Goal: Information Seeking & Learning: Learn about a topic

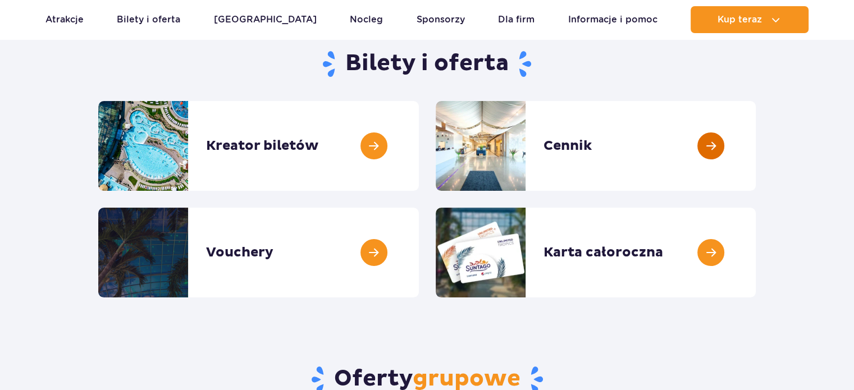
scroll to position [112, 0]
click at [755, 168] on link at bounding box center [755, 146] width 0 height 90
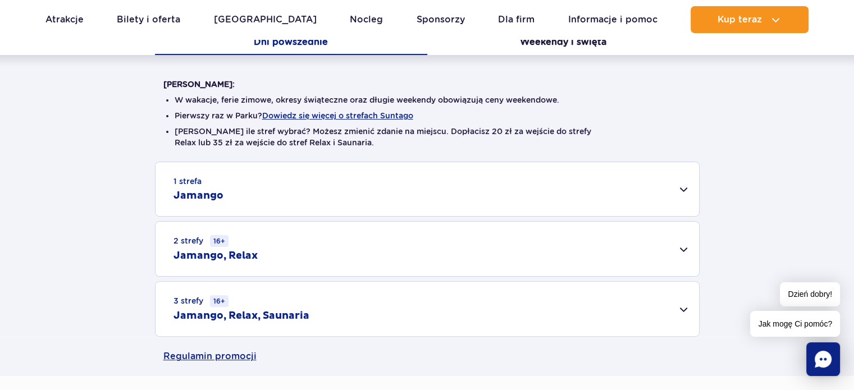
scroll to position [281, 0]
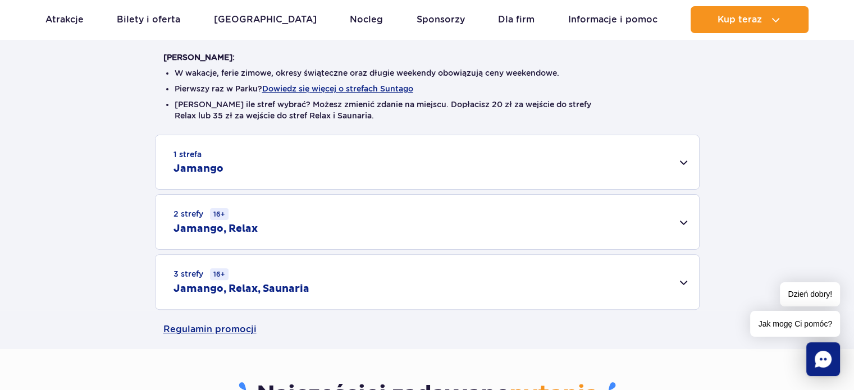
click at [640, 196] on div "2 strefy 16+ Jamango, Relax" at bounding box center [426, 222] width 543 height 54
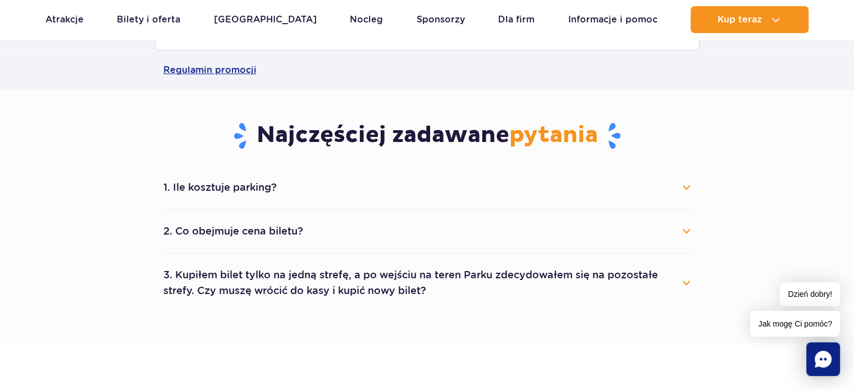
scroll to position [842, 0]
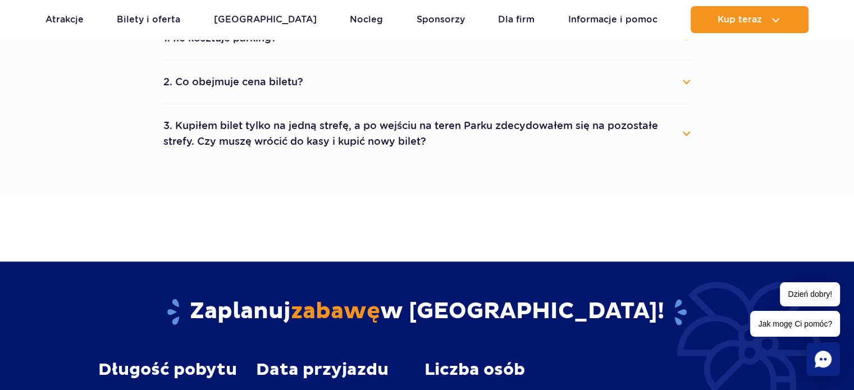
click at [477, 126] on button "3. Kupiłem bilet tylko na jedną strefę, a po wejściu na teren Parku zdecydowałe…" at bounding box center [427, 133] width 528 height 40
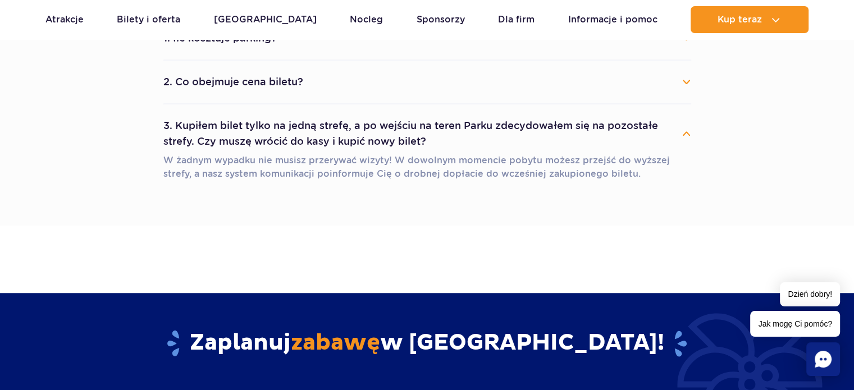
click at [477, 126] on button "3. Kupiłem bilet tylko na jedną strefę, a po wejściu na teren Parku zdecydowałe…" at bounding box center [427, 133] width 528 height 40
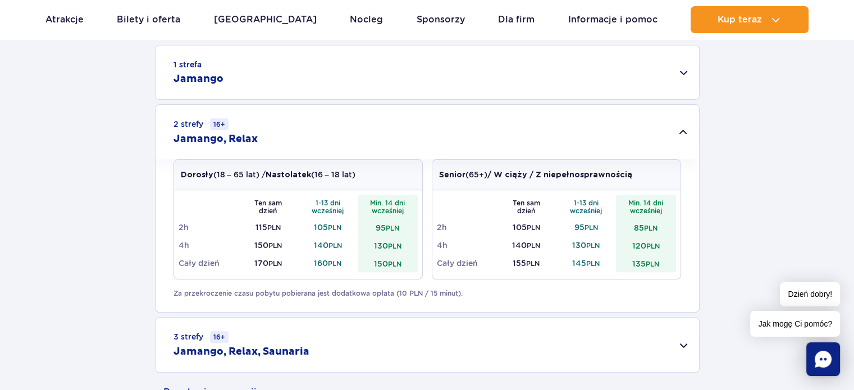
scroll to position [337, 0]
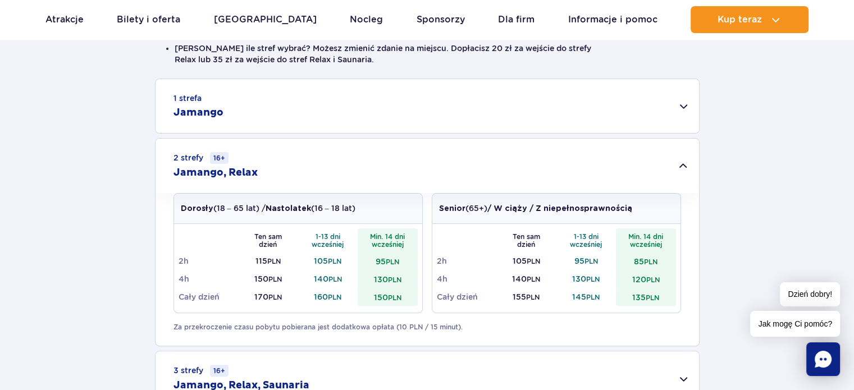
click at [405, 111] on div "1 strefa Jamango" at bounding box center [426, 106] width 543 height 54
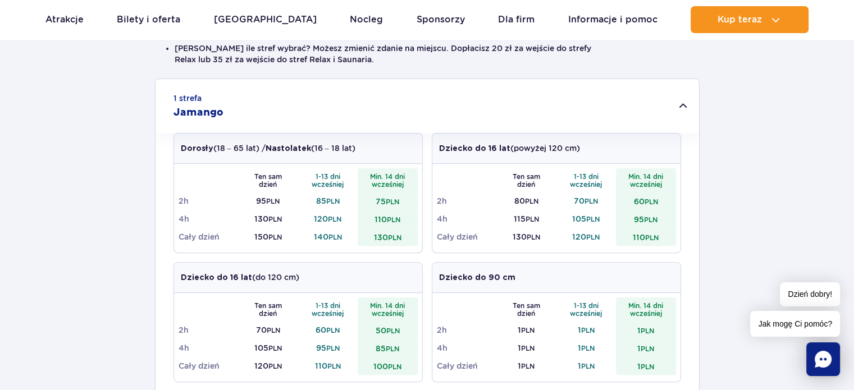
click at [405, 111] on div "1 strefa Jamango" at bounding box center [426, 106] width 543 height 54
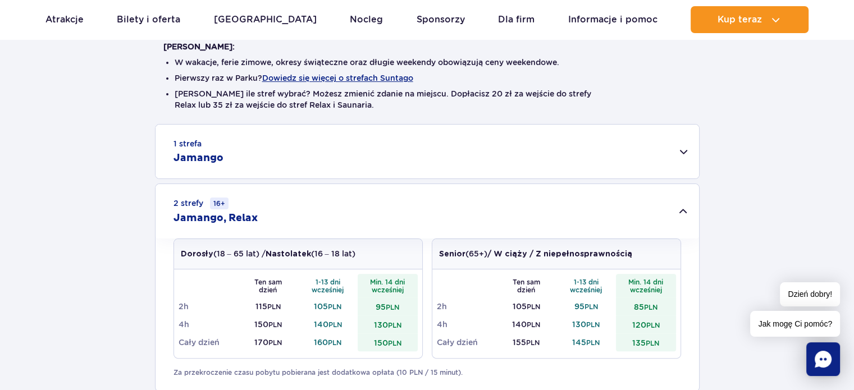
scroll to position [224, 0]
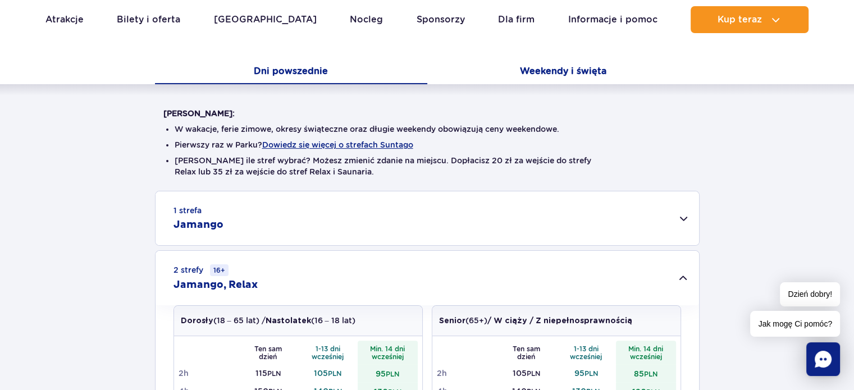
click at [510, 71] on button "Weekendy i święta" at bounding box center [563, 73] width 272 height 24
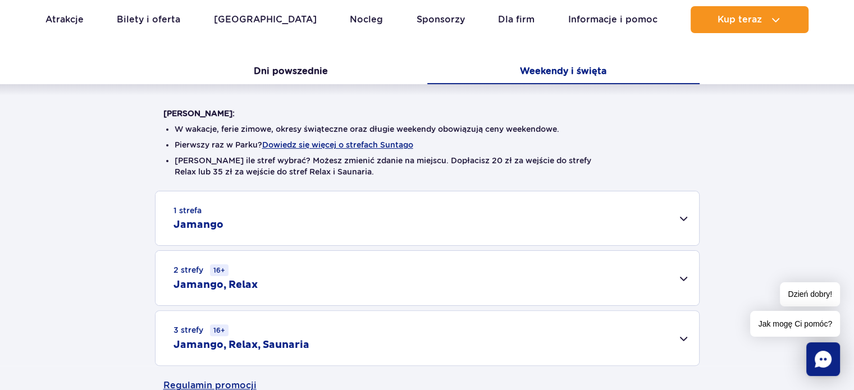
click at [311, 94] on div "Warto wiedzieć: W wakacje, ferie zimowe, okresy świąteczne oraz długie weekendy…" at bounding box center [427, 225] width 854 height 282
click at [299, 88] on div "Warto wiedzieć: W wakacje, ferie zimowe, okresy świąteczne oraz długie weekendy…" at bounding box center [427, 225] width 854 height 282
click at [287, 73] on button "Dni powszednie" at bounding box center [291, 73] width 272 height 24
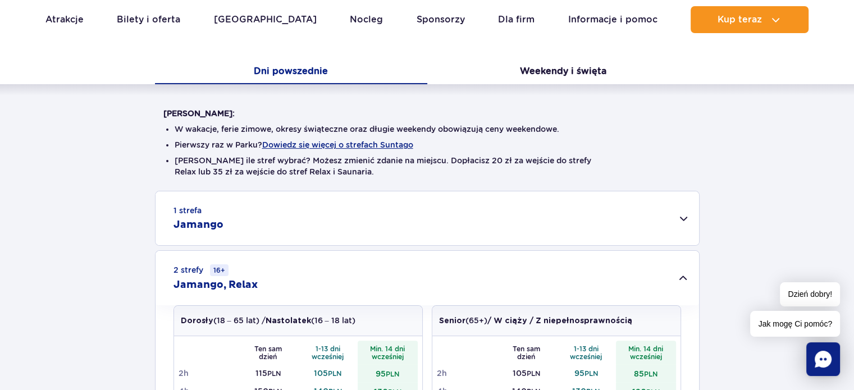
click at [314, 245] on div "1 strefa Jamango" at bounding box center [426, 218] width 543 height 54
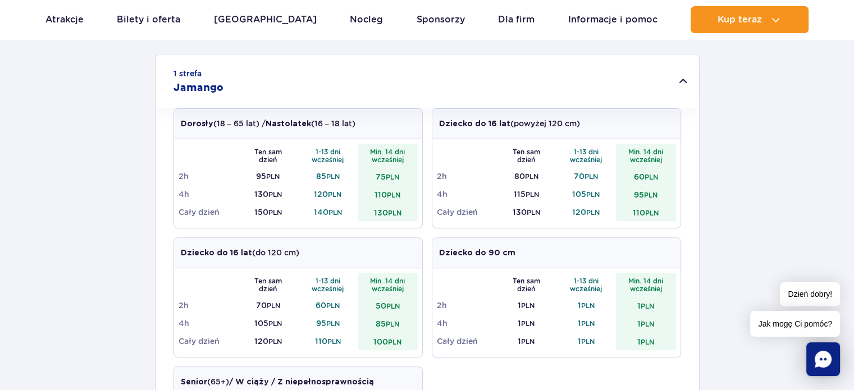
scroll to position [337, 0]
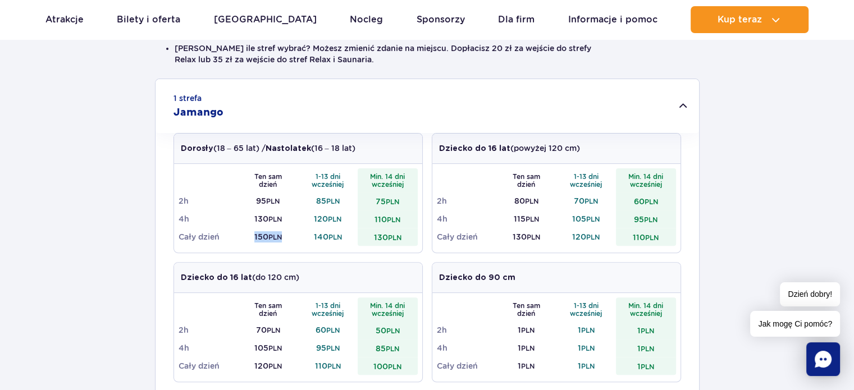
drag, startPoint x: 287, startPoint y: 237, endPoint x: 249, endPoint y: 238, distance: 38.7
click at [249, 238] on td "150 PLN" at bounding box center [268, 237] width 60 height 18
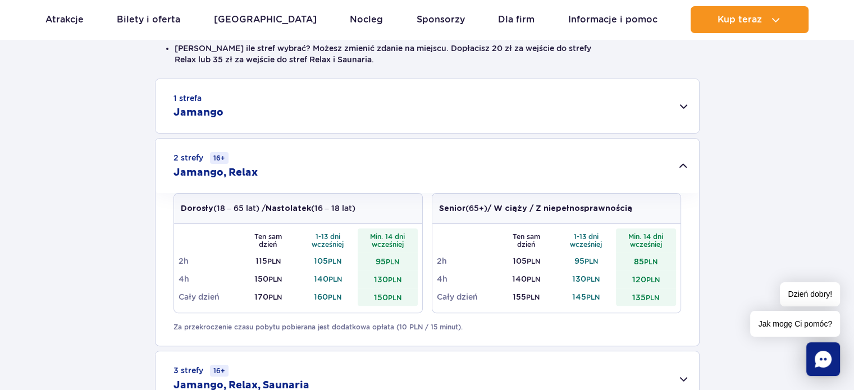
click at [260, 114] on div "1 strefa Jamango" at bounding box center [426, 106] width 543 height 54
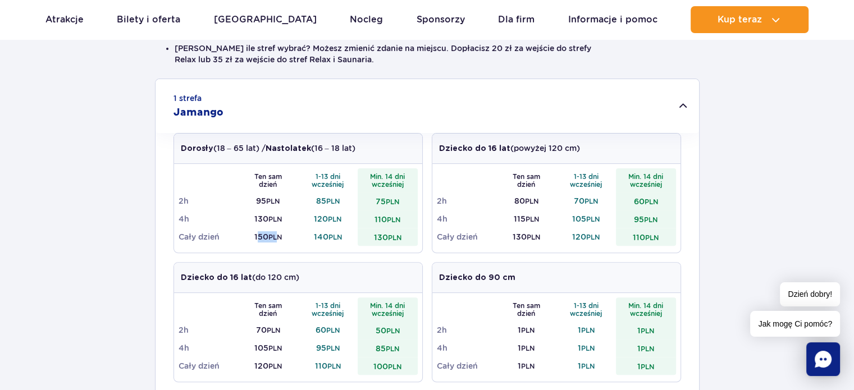
drag, startPoint x: 254, startPoint y: 238, endPoint x: 278, endPoint y: 238, distance: 24.1
click at [278, 238] on td "150 PLN" at bounding box center [268, 237] width 60 height 18
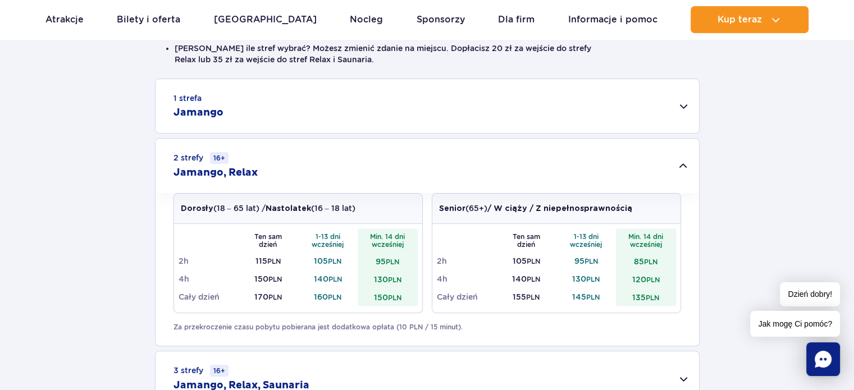
click at [278, 238] on small "PLN" at bounding box center [274, 237] width 13 height 8
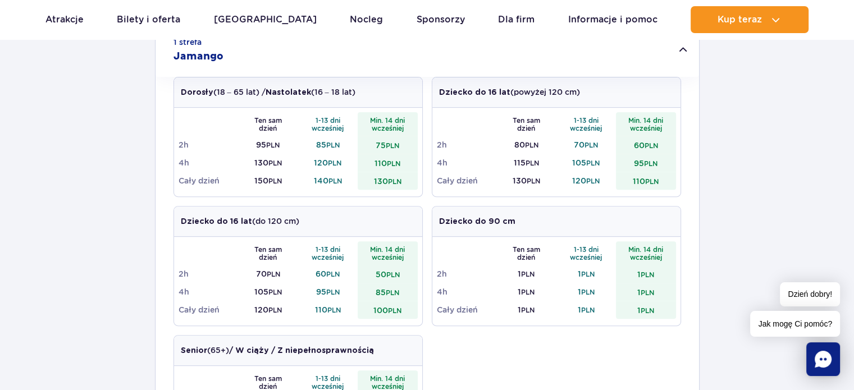
scroll to position [224, 0]
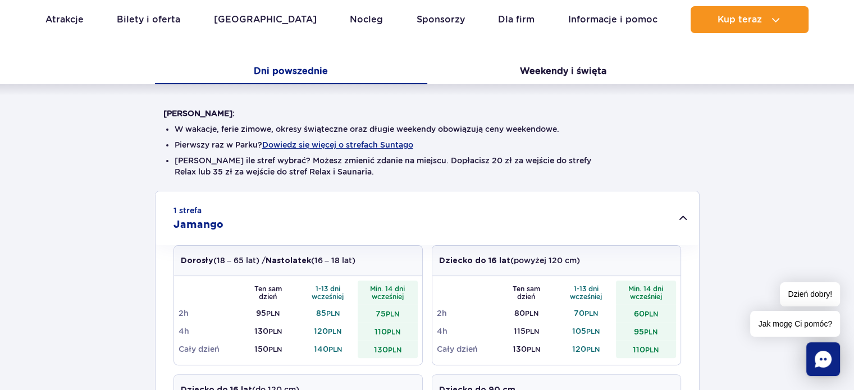
click at [256, 222] on div "1 strefa Jamango" at bounding box center [426, 218] width 543 height 54
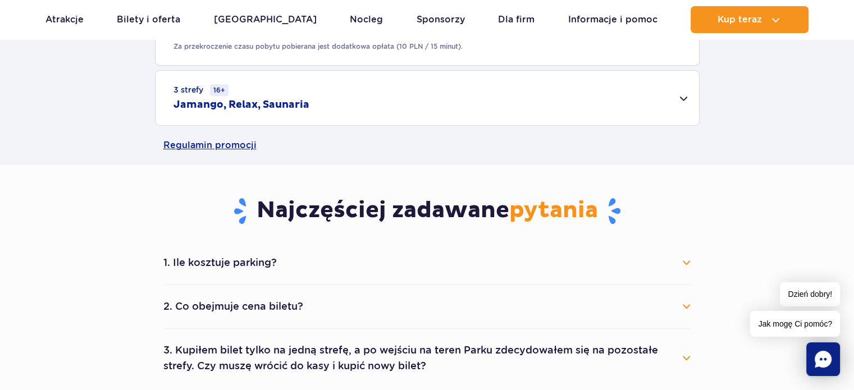
scroll to position [449, 0]
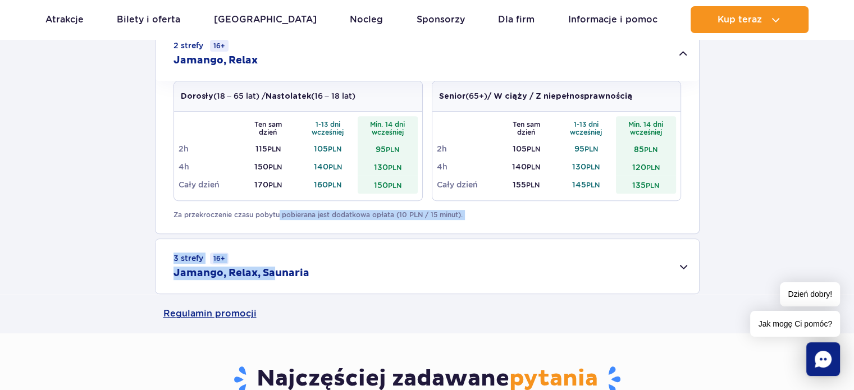
drag, startPoint x: 275, startPoint y: 265, endPoint x: 277, endPoint y: 225, distance: 40.4
click at [277, 225] on div "1 strefa Jamango Dorosły (18 – 65 lat) / Nastolatek (16 – 18 lat) Ten sam dzień…" at bounding box center [427, 130] width 854 height 328
click at [235, 318] on link "Regulamin promocji" at bounding box center [427, 313] width 528 height 39
click at [456, 217] on p "Za przekroczenie czasu pobytu pobierana jest dodatkowa opłata (10 PLN / 15 minu…" at bounding box center [426, 215] width 507 height 10
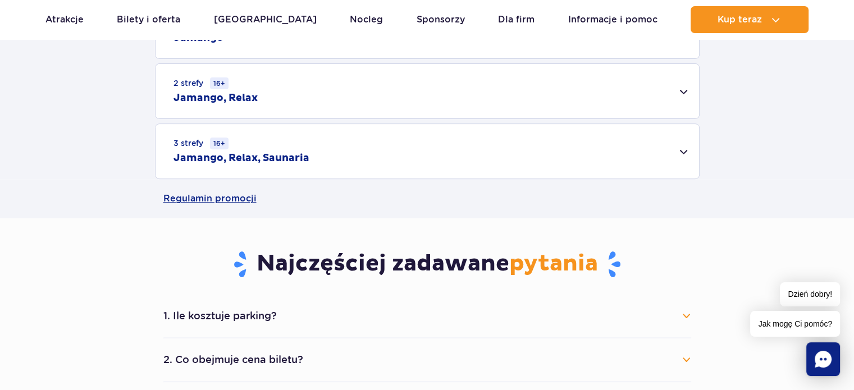
scroll to position [393, 0]
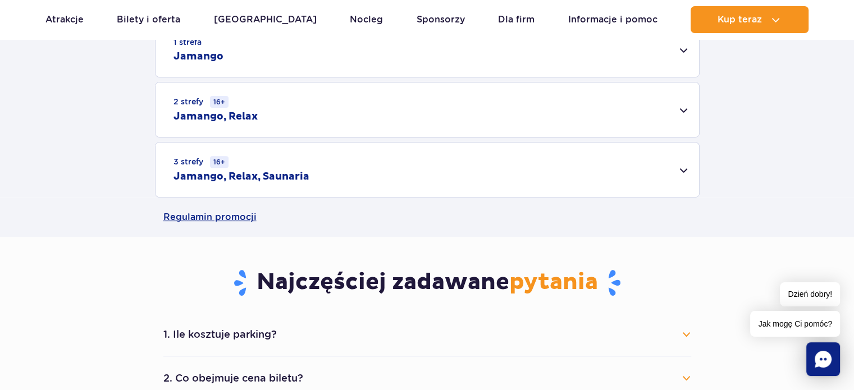
click at [413, 127] on div "2 strefy 16+ Jamango, Relax" at bounding box center [426, 109] width 543 height 54
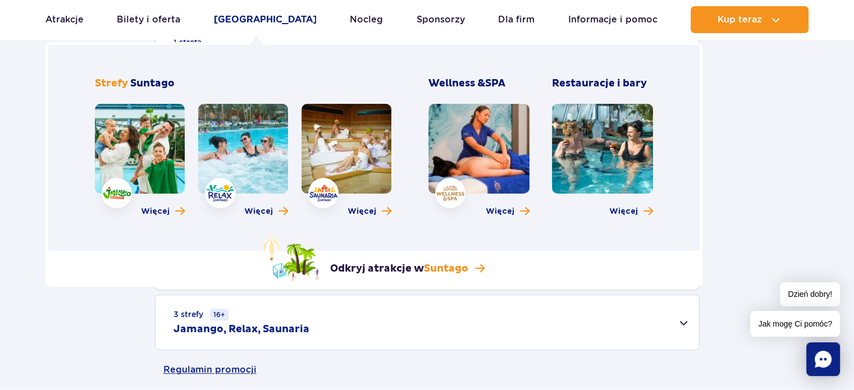
click at [250, 22] on link "[GEOGRAPHIC_DATA]" at bounding box center [265, 19] width 103 height 27
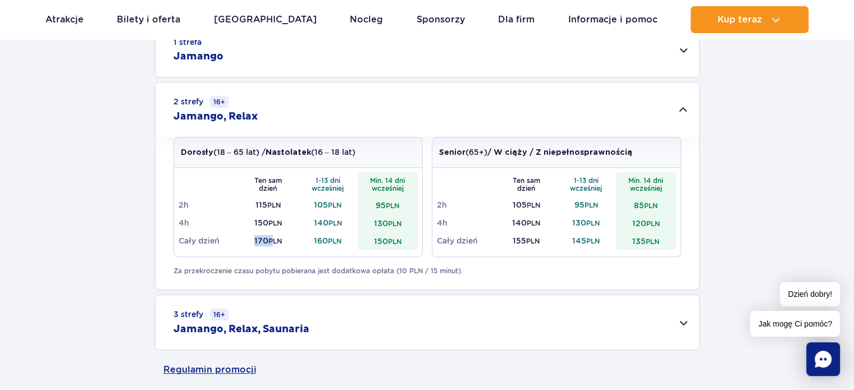
drag, startPoint x: 249, startPoint y: 243, endPoint x: 273, endPoint y: 237, distance: 24.8
click at [273, 237] on td "170 PLN" at bounding box center [268, 241] width 60 height 18
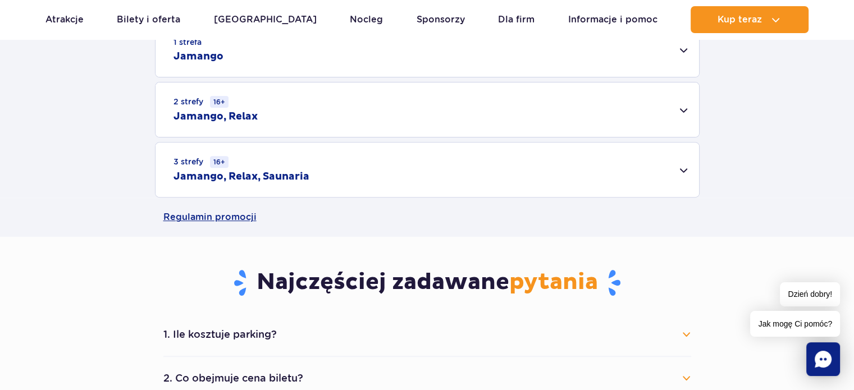
click at [284, 122] on div "2 strefy 16+ Jamango, Relax" at bounding box center [426, 109] width 543 height 54
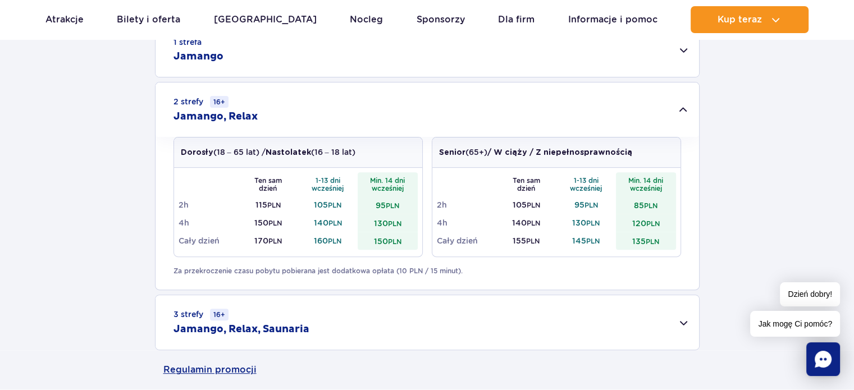
click at [273, 59] on div "1 strefa Jamango" at bounding box center [426, 50] width 543 height 54
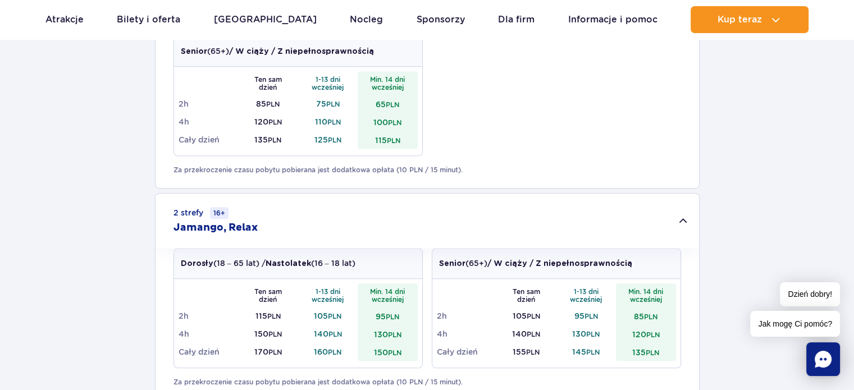
scroll to position [786, 0]
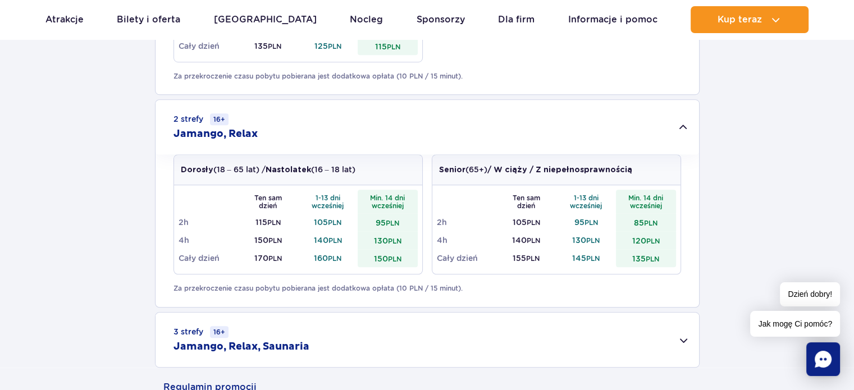
click at [377, 177] on div "Dorosły (18 – 65 lat) / Nastolatek (16 – 18 lat)" at bounding box center [298, 170] width 248 height 30
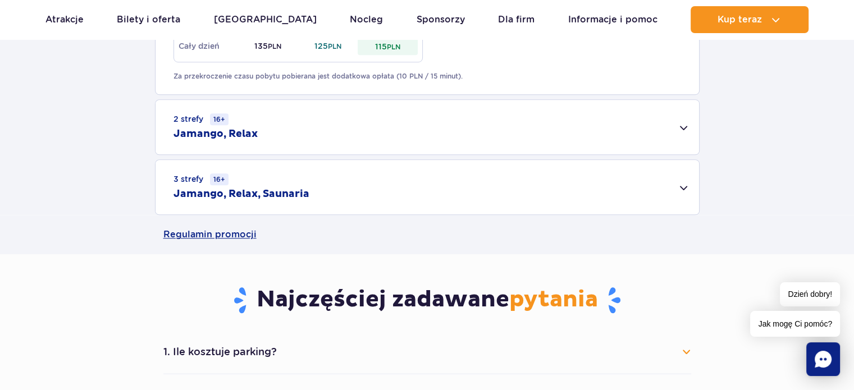
scroll to position [1010, 0]
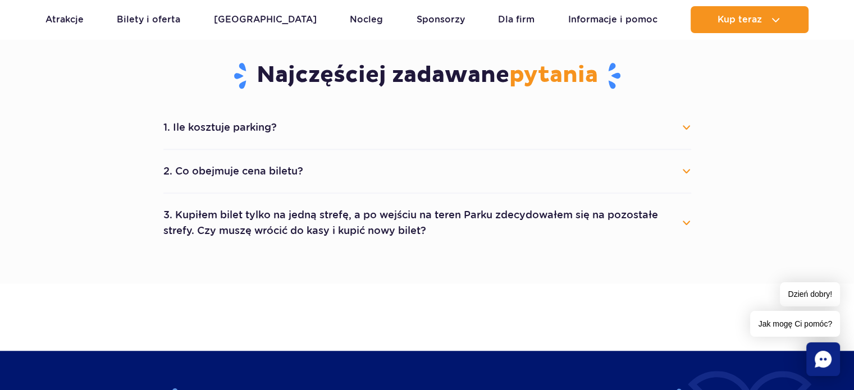
click at [279, 140] on button "1. Ile kosztuje parking?" at bounding box center [427, 127] width 528 height 25
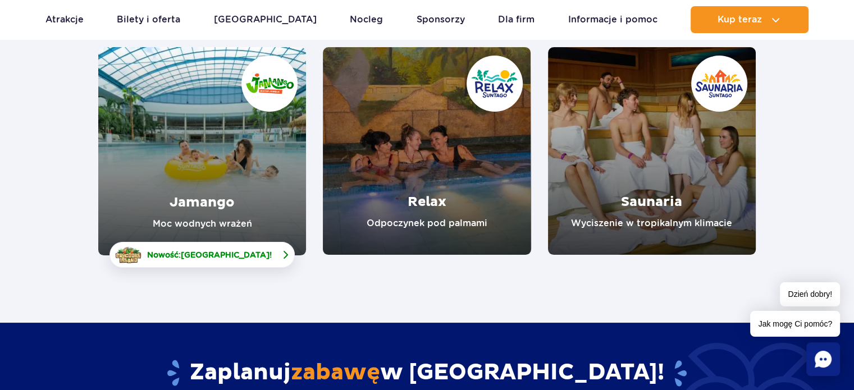
click at [264, 267] on link "Nowość: Crocodile Island !" at bounding box center [201, 255] width 185 height 26
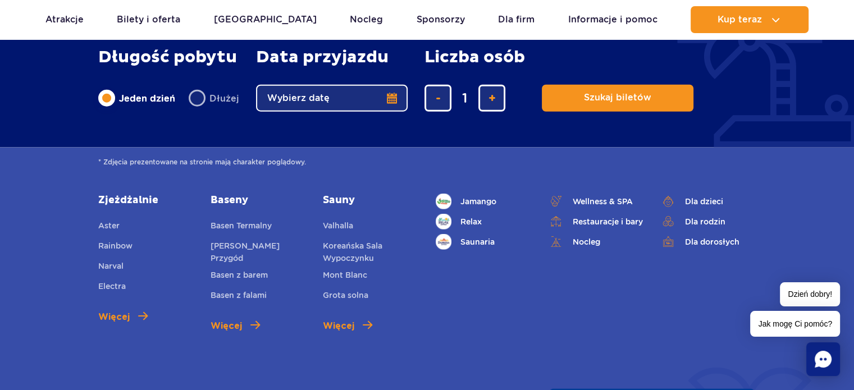
scroll to position [2806, 0]
